Goal: Communication & Community: Answer question/provide support

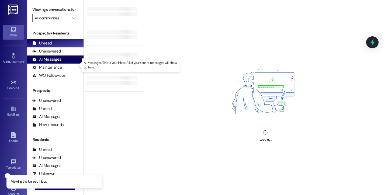
click at [57, 62] on div "All Messages" at bounding box center [46, 60] width 29 height 6
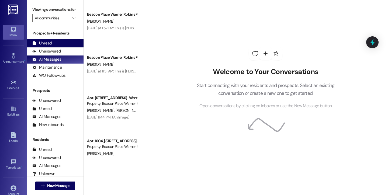
click at [59, 47] on div "Unread (0)" at bounding box center [55, 43] width 57 height 8
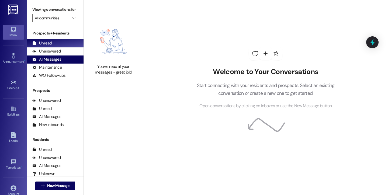
click at [50, 62] on div "All Messages" at bounding box center [46, 60] width 29 height 6
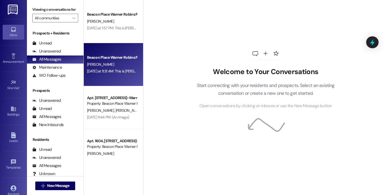
click at [103, 60] on div "Beacon Place Warner Robins Prospect" at bounding box center [111, 57] width 51 height 7
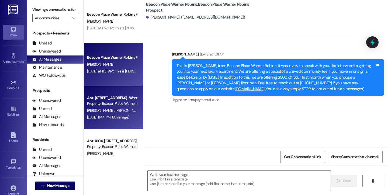
click at [115, 109] on span "[PERSON_NAME]" at bounding box center [128, 110] width 27 height 5
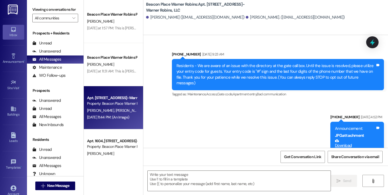
scroll to position [4569, 0]
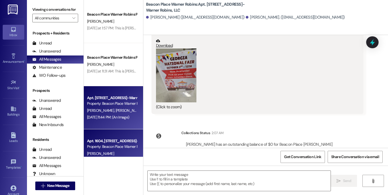
click at [107, 152] on div "[PERSON_NAME]" at bounding box center [111, 153] width 51 height 7
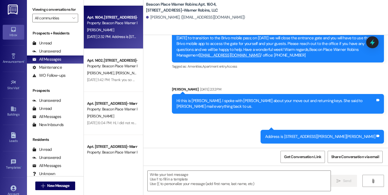
scroll to position [124, 0]
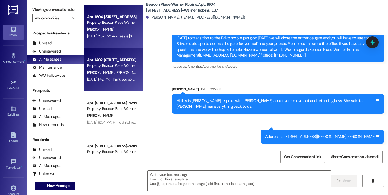
click at [111, 86] on div "Apt. 1402, [STREET_ADDRESS]-Warner Robins, LLC Property: [GEOGRAPHIC_DATA] Warn…" at bounding box center [113, 69] width 59 height 43
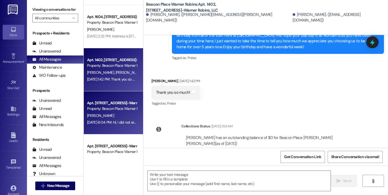
scroll to position [11418, 0]
click at [108, 111] on div "Property: Beacon Place Warner Robins" at bounding box center [112, 109] width 50 height 6
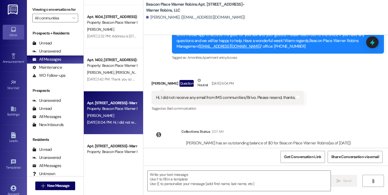
scroll to position [11852, 0]
click at [162, 157] on div "Get Conversation Link Share Conversation via email" at bounding box center [265, 157] width 244 height 18
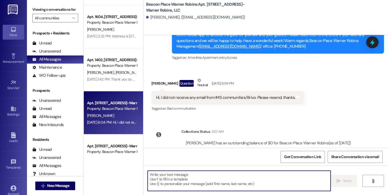
click at [169, 179] on textarea at bounding box center [239, 181] width 183 height 20
paste textarea "Thank you for reaching out. We are working with Brivo to get the pass resent. T…"
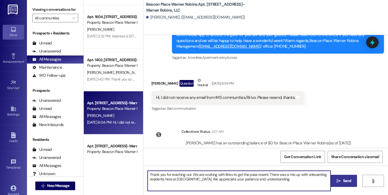
type textarea "Thank you for reaching out. We are working with Brivo to get the pass resent. T…"
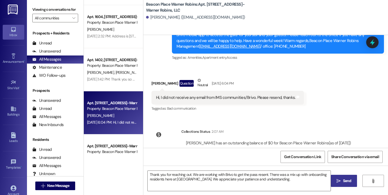
click at [342, 182] on span "Send" at bounding box center [347, 181] width 11 height 6
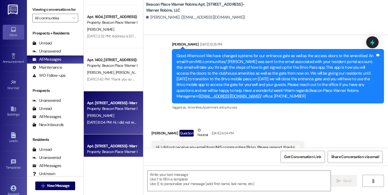
click at [117, 150] on div "Property: Beacon Place Warner Robins" at bounding box center [112, 152] width 50 height 6
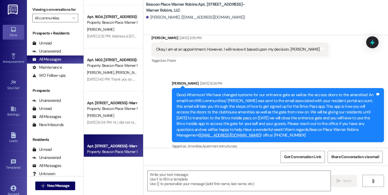
scroll to position [1851, 0]
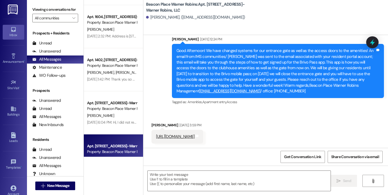
click at [179, 134] on div "[URL][DOMAIN_NAME]" at bounding box center [175, 137] width 39 height 6
click at [180, 134] on link "[URL][DOMAIN_NAME]" at bounding box center [175, 136] width 39 height 5
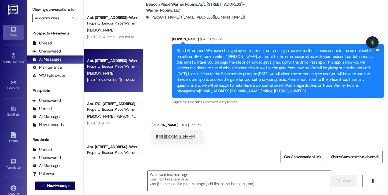
scroll to position [212, 0]
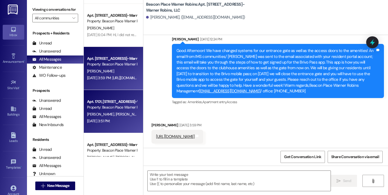
click at [107, 121] on div "[DATE] 3:51 PM: [DATE] 3:51 PM:" at bounding box center [98, 120] width 23 height 5
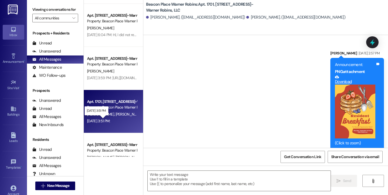
scroll to position [4601, 0]
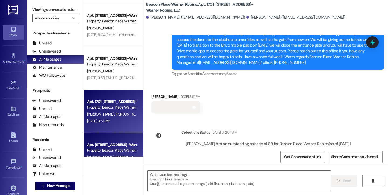
click at [110, 144] on div "Apt. [STREET_ADDRESS]-Warner Robins, LLC" at bounding box center [112, 145] width 50 height 6
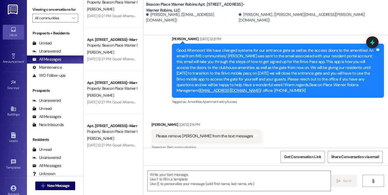
scroll to position [403, 0]
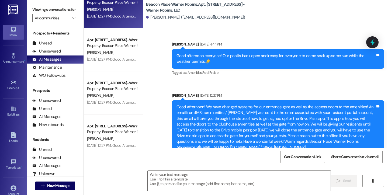
scroll to position [5845, 0]
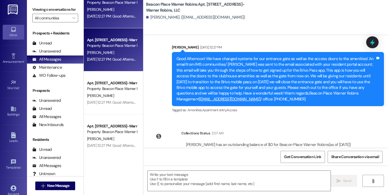
click at [103, 49] on div "[PERSON_NAME]" at bounding box center [111, 52] width 51 height 7
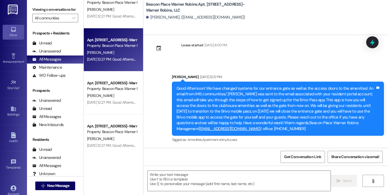
scroll to position [2607, 0]
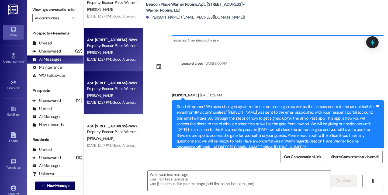
click at [120, 84] on div "Apt. [STREET_ADDRESS]-Warner Robins, LLC" at bounding box center [112, 83] width 50 height 6
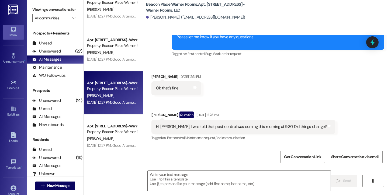
scroll to position [4282, 0]
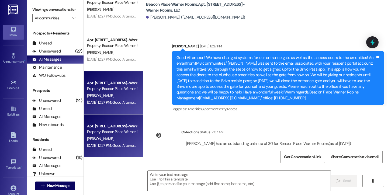
click at [116, 124] on div "Apt. [STREET_ADDRESS]-Warner Robins, LLC" at bounding box center [112, 126] width 50 height 6
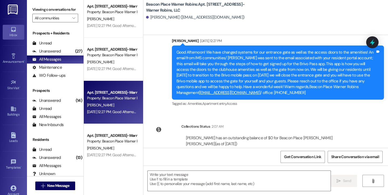
scroll to position [437, 0]
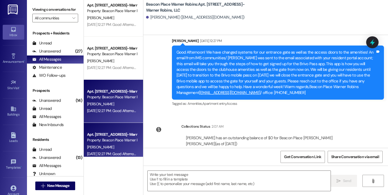
click at [114, 132] on div "Apt. [STREET_ADDRESS]-Warner Robins, LLC" at bounding box center [112, 135] width 50 height 6
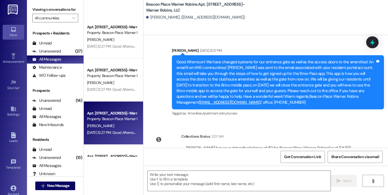
scroll to position [537, 0]
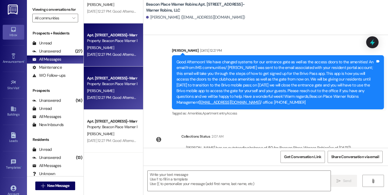
click at [110, 102] on div "Apt. [STREET_ADDRESS]-Warner Robins, LLC Property: [GEOGRAPHIC_DATA] Warner Rob…" at bounding box center [113, 88] width 59 height 43
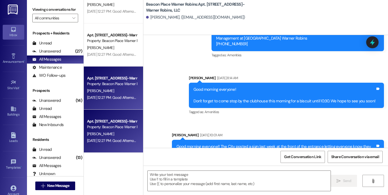
click at [114, 121] on div "Apt. [STREET_ADDRESS]-Warner Robins, LLC" at bounding box center [112, 121] width 50 height 6
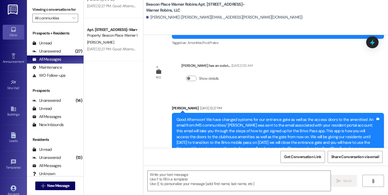
scroll to position [275, 0]
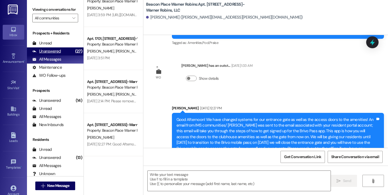
click at [54, 54] on div "Unanswered" at bounding box center [46, 51] width 29 height 6
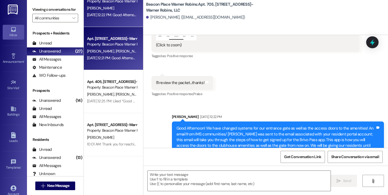
scroll to position [8597, 0]
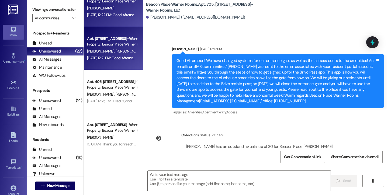
click at [110, 40] on div "Apt. [STREET_ADDRESS]-Warner Robins, LLC" at bounding box center [112, 39] width 50 height 6
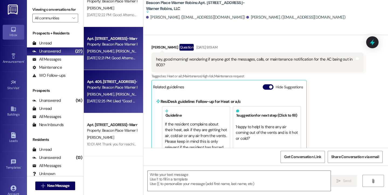
click at [113, 78] on div "Apt. 405, [STREET_ADDRESS]-Warner Robins, LLC Property: [GEOGRAPHIC_DATA]" at bounding box center [111, 84] width 51 height 13
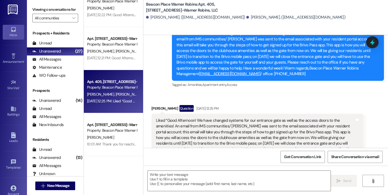
scroll to position [608, 0]
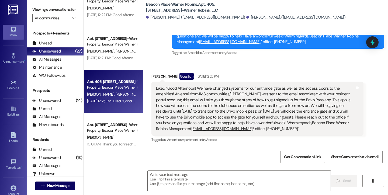
click at [114, 105] on div "Apt. 405, [STREET_ADDRESS]-Warner Robins, LLC Property: [GEOGRAPHIC_DATA] Warne…" at bounding box center [113, 91] width 59 height 43
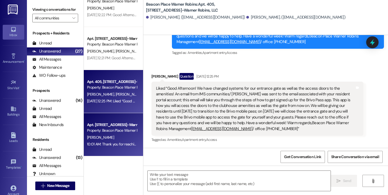
click at [114, 121] on div "Apt. 4303, [STREET_ADDRESS]-Warner Robins, LLC Property: [GEOGRAPHIC_DATA]" at bounding box center [111, 127] width 51 height 13
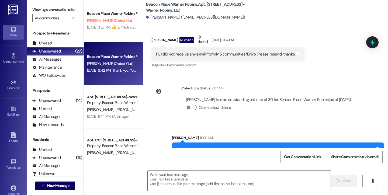
scroll to position [452, 0]
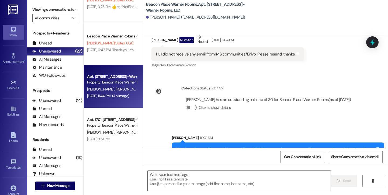
click at [105, 102] on div "Apt. 1601, [STREET_ADDRESS]-Warner Robins, LLC Property: [GEOGRAPHIC_DATA] Warn…" at bounding box center [113, 86] width 59 height 43
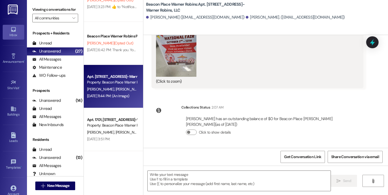
scroll to position [4569, 0]
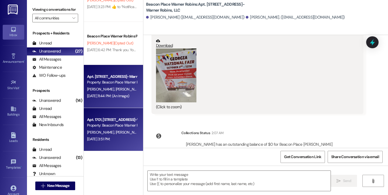
click at [109, 119] on div "Apt. 1701, [STREET_ADDRESS]-Warner Robins, LLC" at bounding box center [112, 120] width 50 height 6
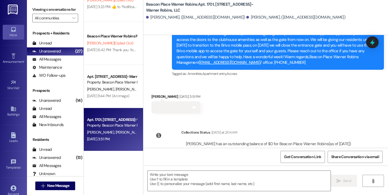
scroll to position [490, 0]
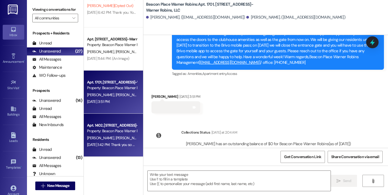
click at [106, 126] on div "Apt. 1402, [STREET_ADDRESS]-Warner Robins, LLC" at bounding box center [112, 126] width 50 height 6
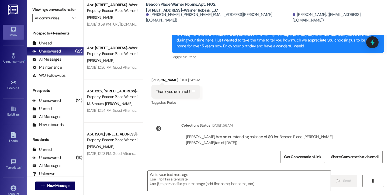
scroll to position [0, 0]
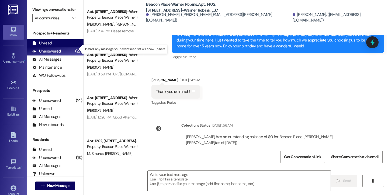
click at [54, 47] on div "Unread (0)" at bounding box center [55, 43] width 57 height 8
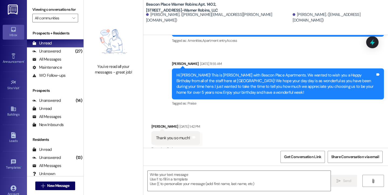
scroll to position [11370, 0]
